Goal: Transaction & Acquisition: Purchase product/service

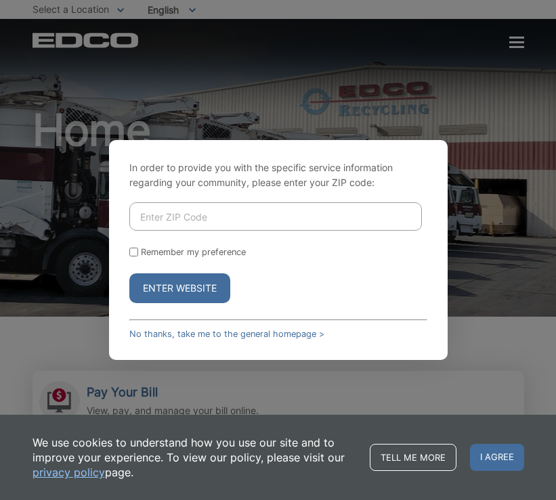
click at [212, 219] on input "Enter ZIP Code" at bounding box center [275, 216] width 292 height 28
type input "92028"
click at [189, 291] on button "Enter Website" at bounding box center [179, 288] width 101 height 30
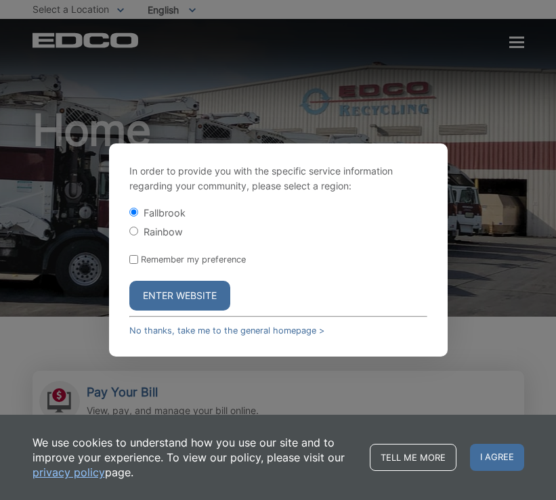
click at [188, 297] on button "Enter Website" at bounding box center [179, 296] width 101 height 30
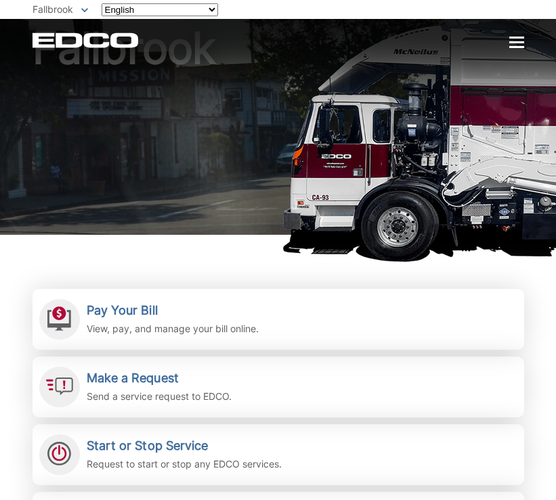
scroll to position [95, 0]
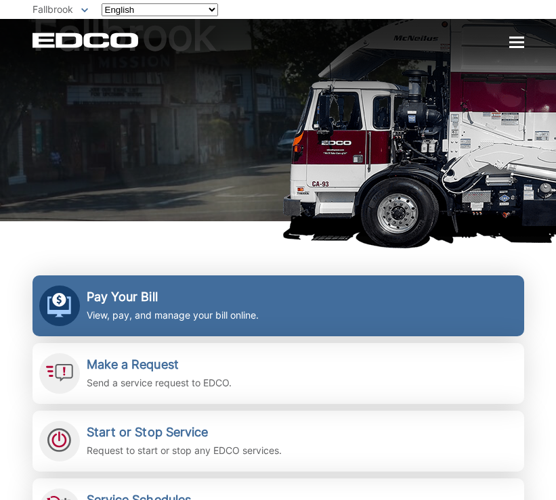
click at [137, 294] on h2 "Pay Your Bill" at bounding box center [173, 297] width 172 height 15
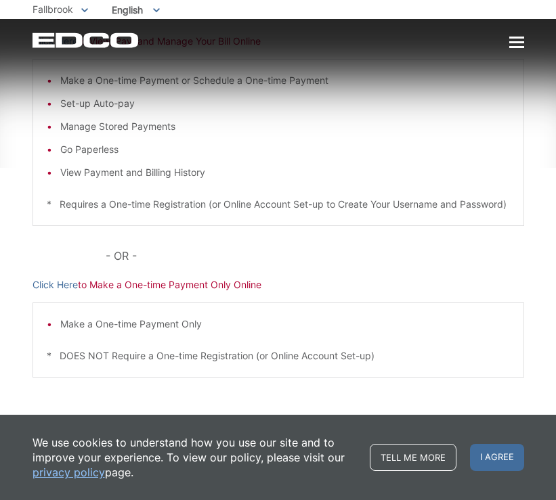
scroll to position [250, 0]
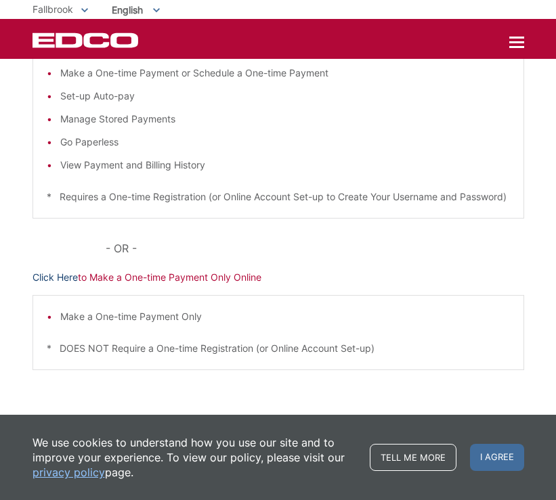
click at [51, 277] on link "Click Here" at bounding box center [54, 277] width 45 height 15
